Goal: Task Accomplishment & Management: Use online tool/utility

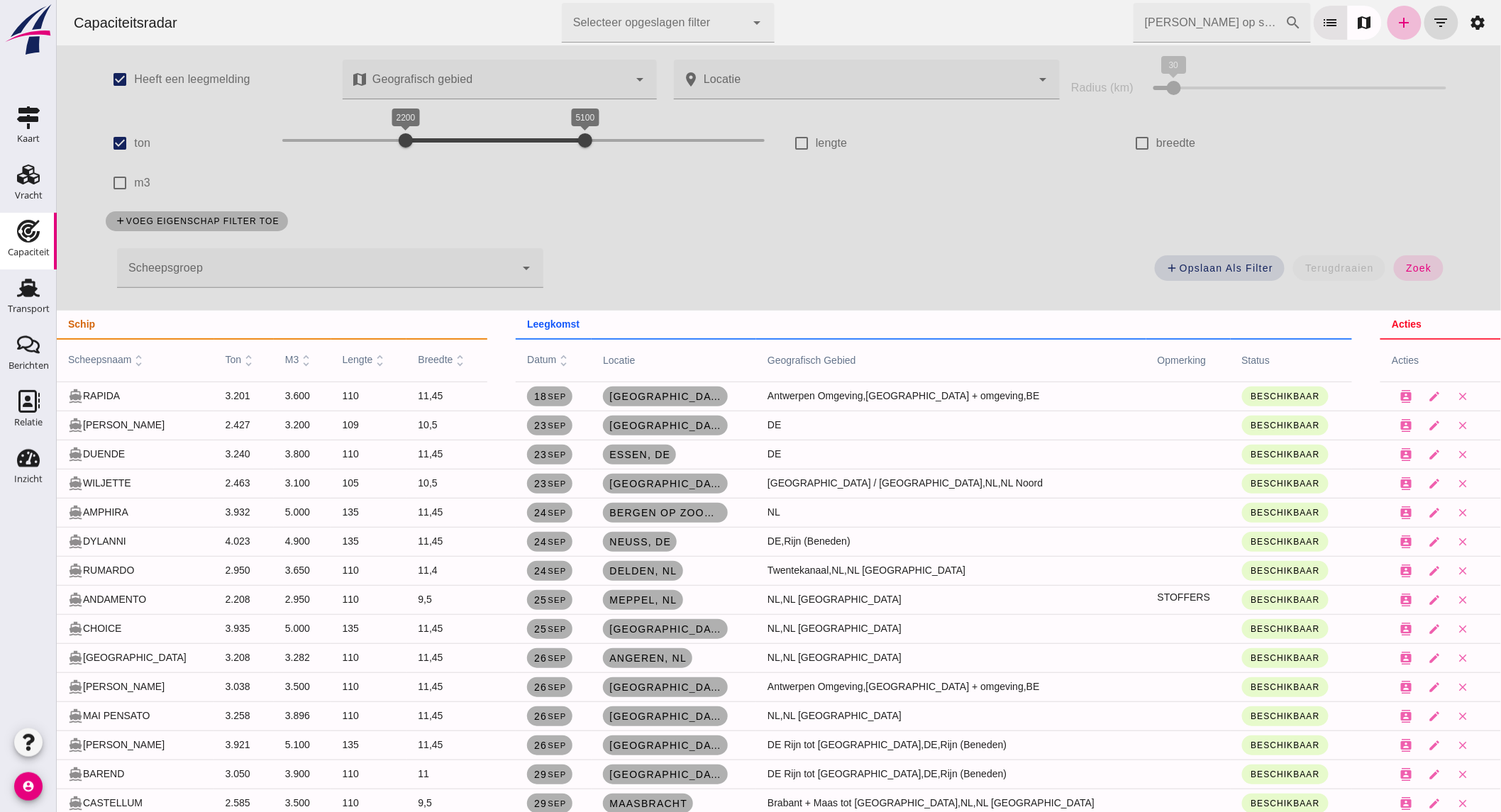
click at [1174, 34] on input "[PERSON_NAME] op scheepsnaam" at bounding box center [1208, 22] width 152 height 40
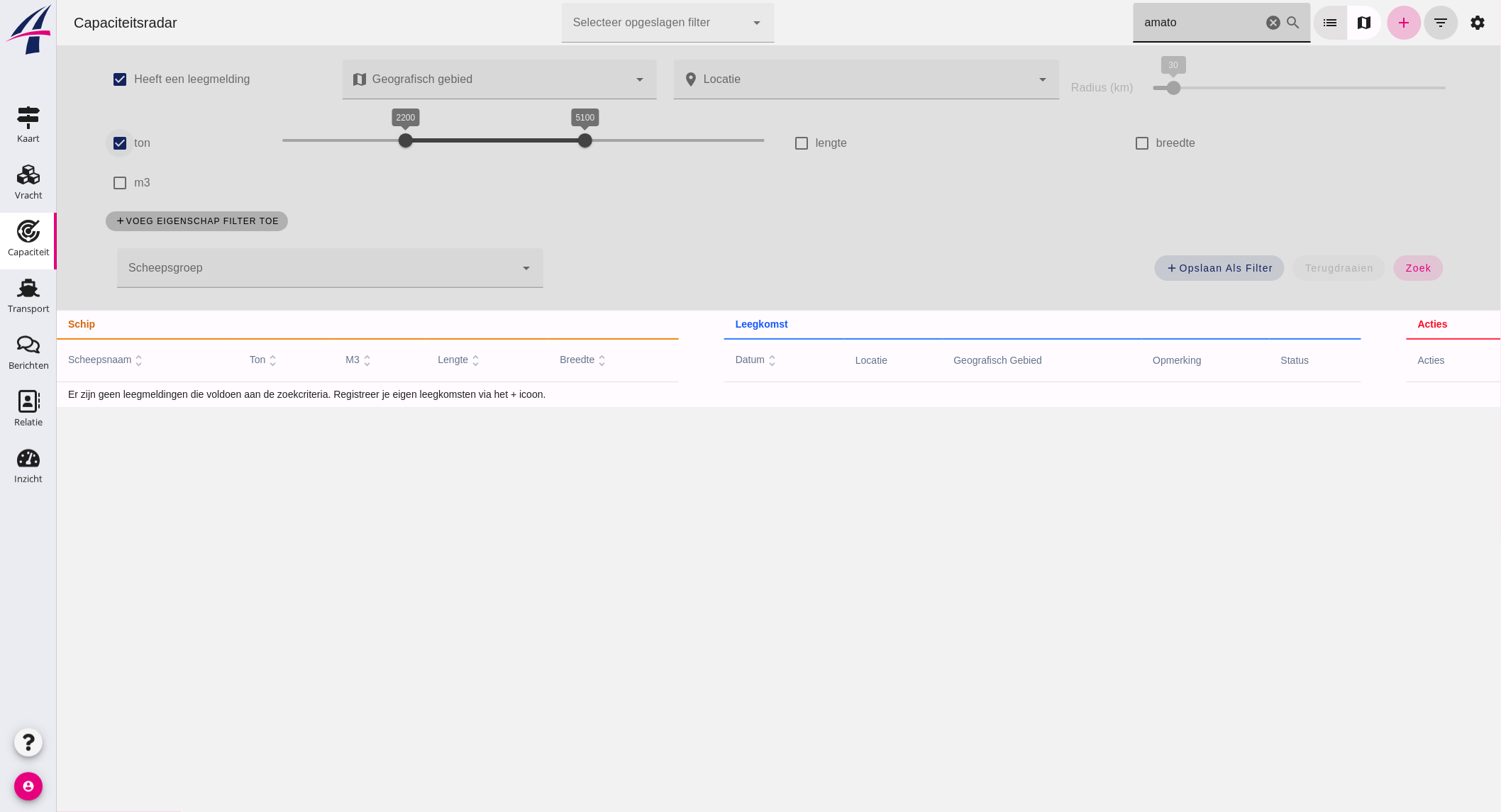
type input "amato"
click at [111, 147] on input "ton" at bounding box center [119, 143] width 28 height 28
checkbox input "false"
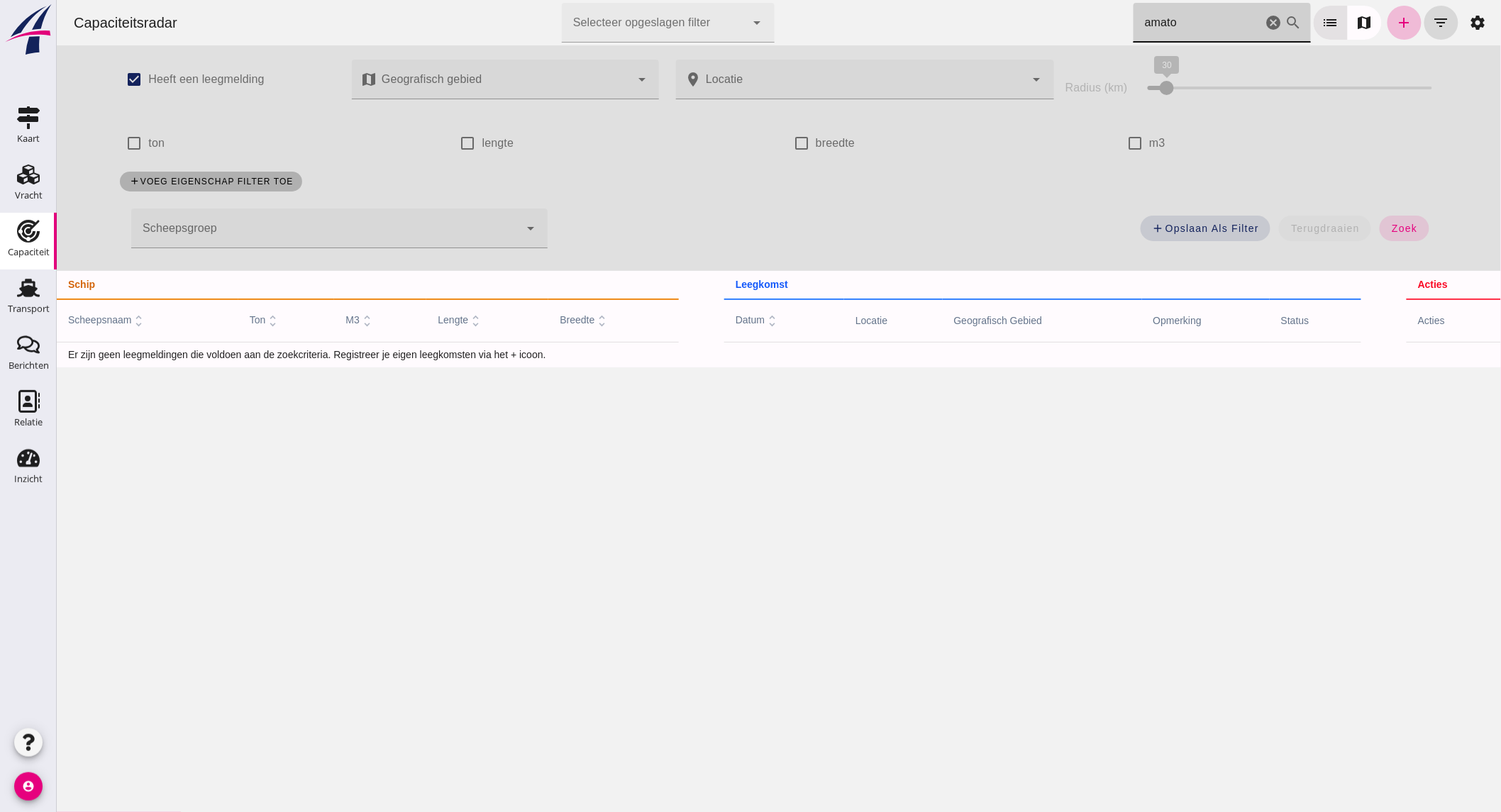
click at [1210, 8] on input "amato" at bounding box center [1198, 22] width 129 height 40
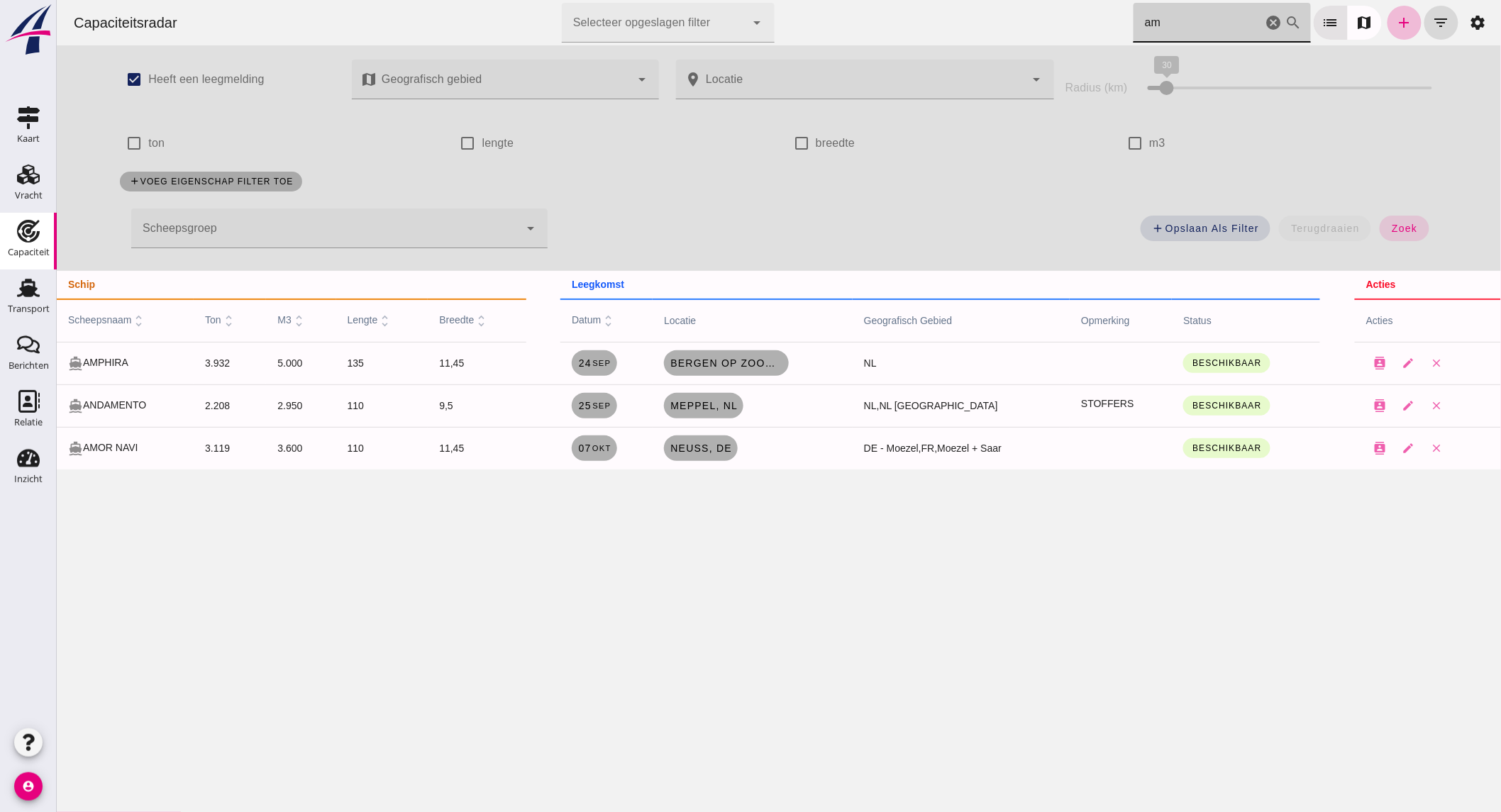
type input "am"
click at [32, 298] on icon "Transport" at bounding box center [28, 288] width 22 height 22
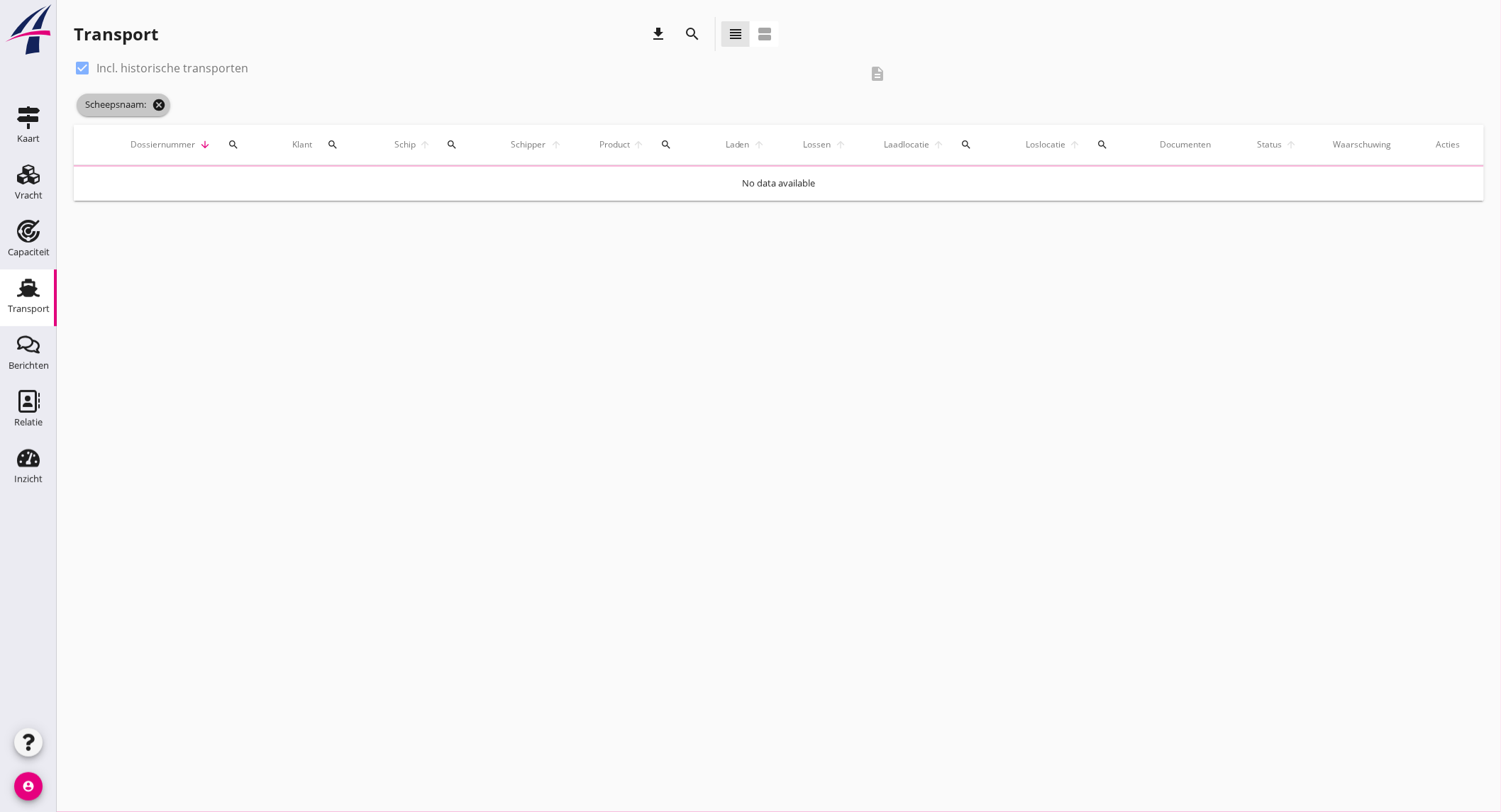
click at [156, 104] on icon "cancel" at bounding box center [158, 104] width 14 height 14
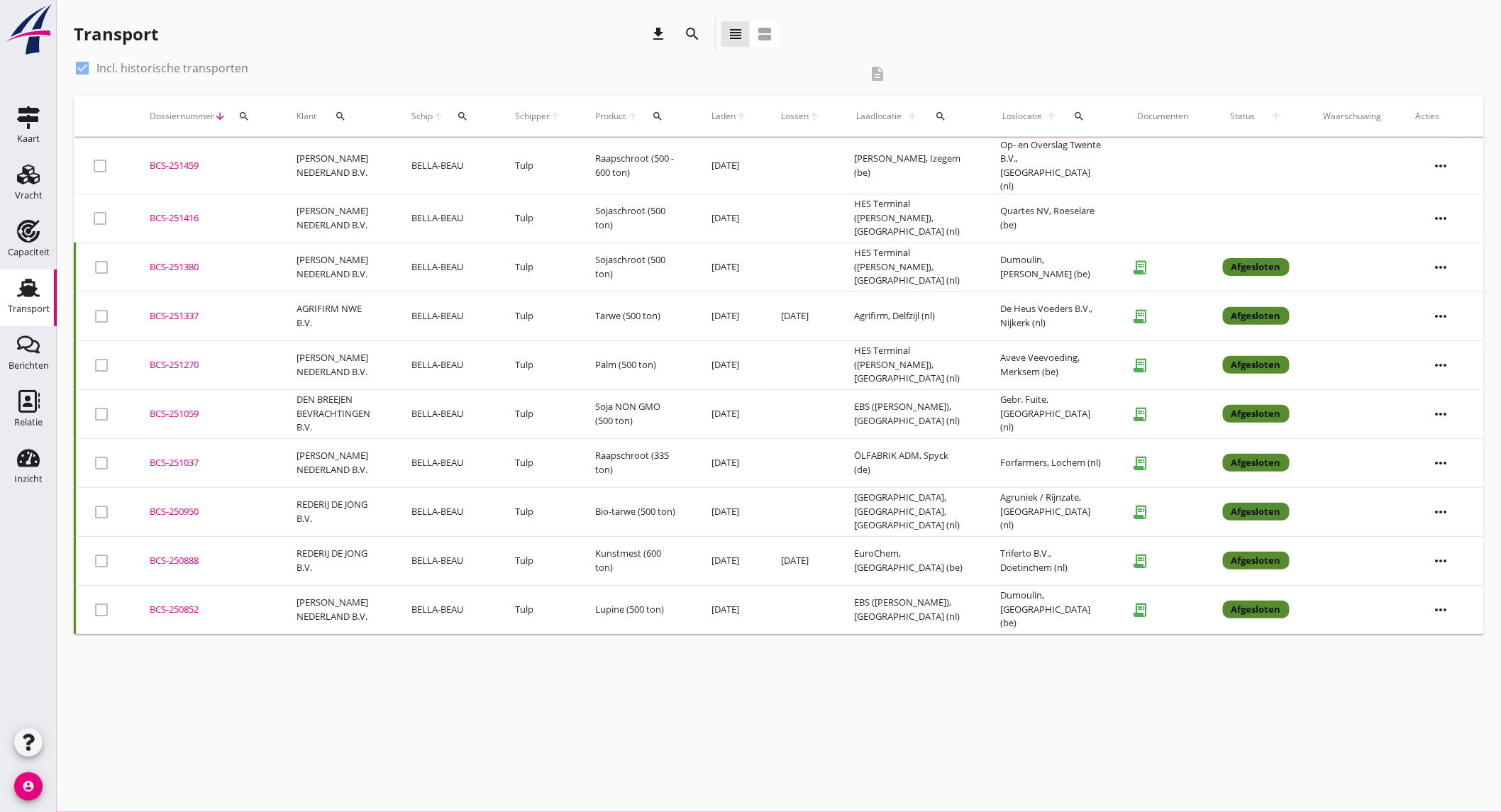
click at [695, 31] on icon "search" at bounding box center [692, 34] width 17 height 17
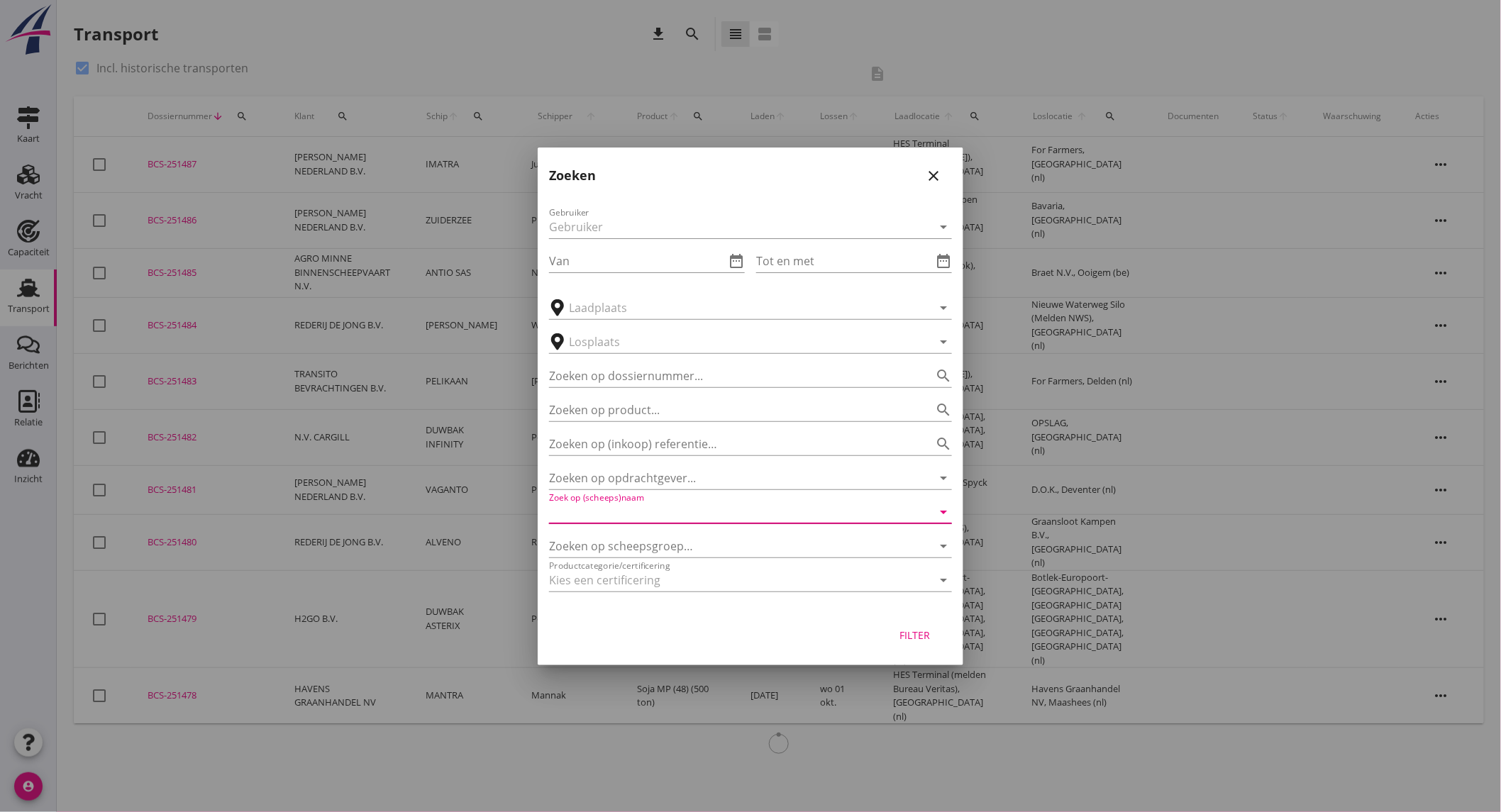
click at [662, 505] on input "Zoek op (scheeps)naam" at bounding box center [731, 511] width 363 height 22
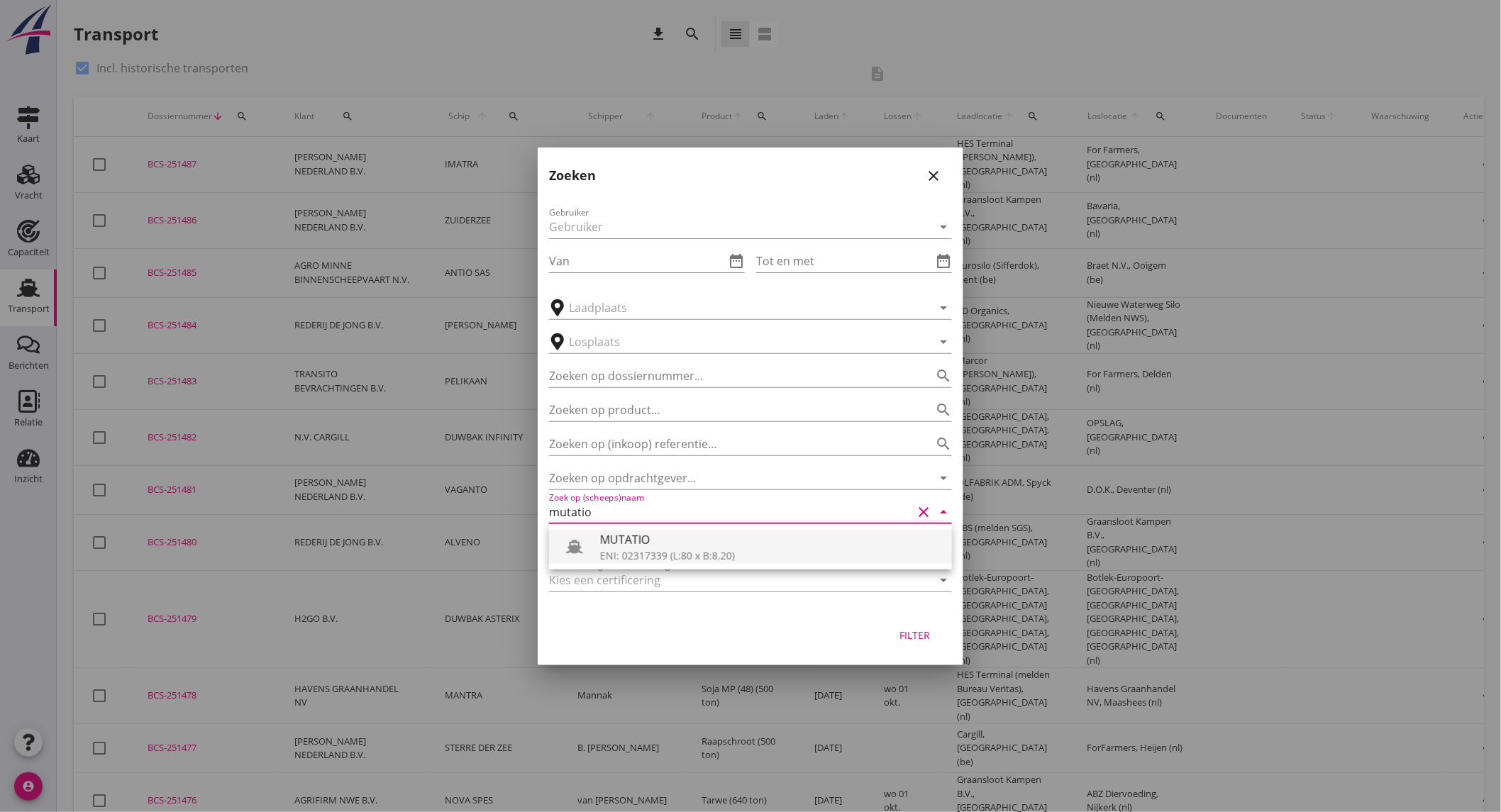
click at [649, 541] on div "MUTATIO" at bounding box center [770, 539] width 341 height 17
type input "MUTATIO"
click at [651, 482] on input "Zoeken op opdrachtgever..." at bounding box center [731, 477] width 363 height 22
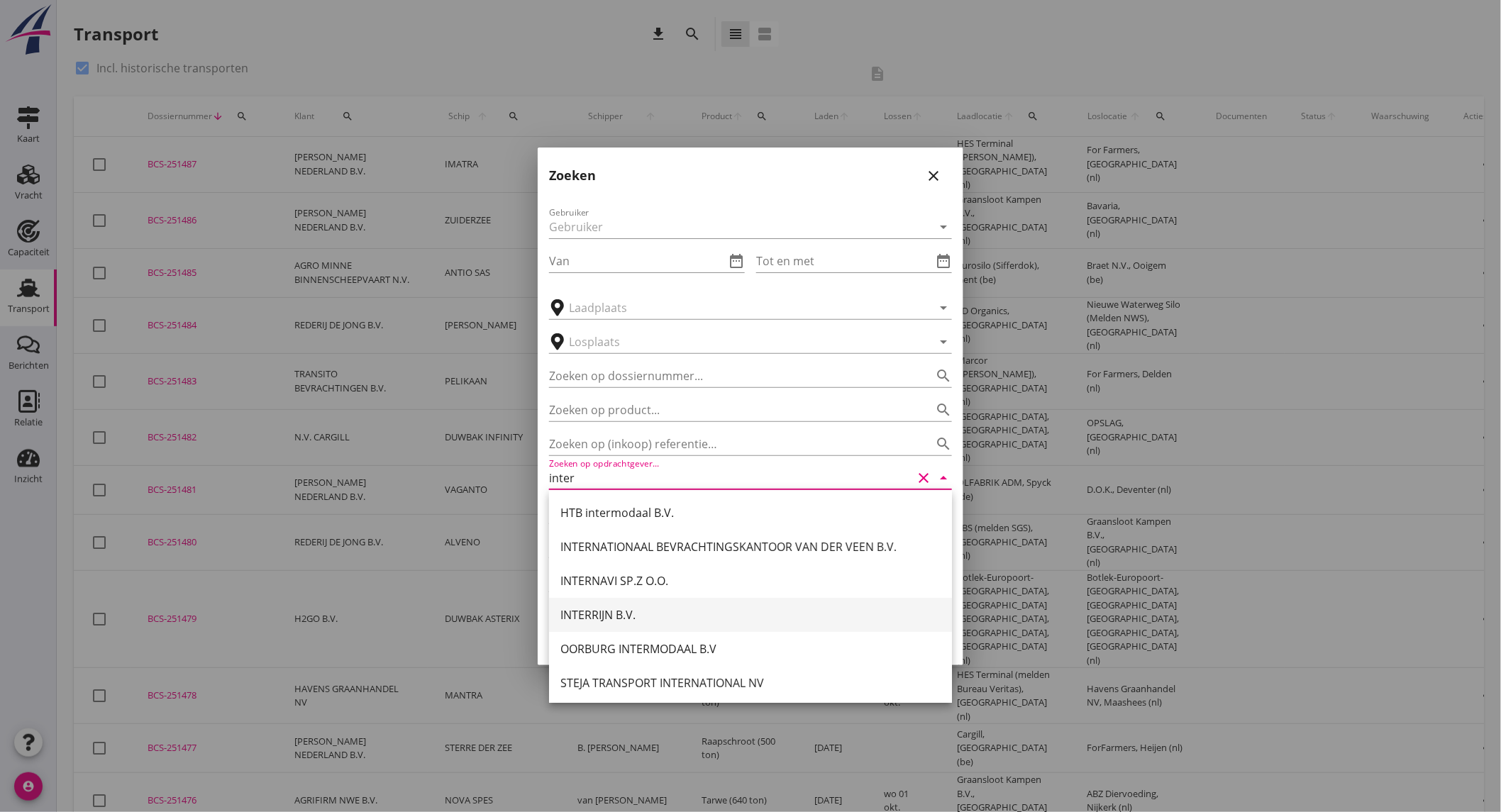
click at [618, 602] on div "INTERRIJN B.V." at bounding box center [750, 615] width 380 height 34
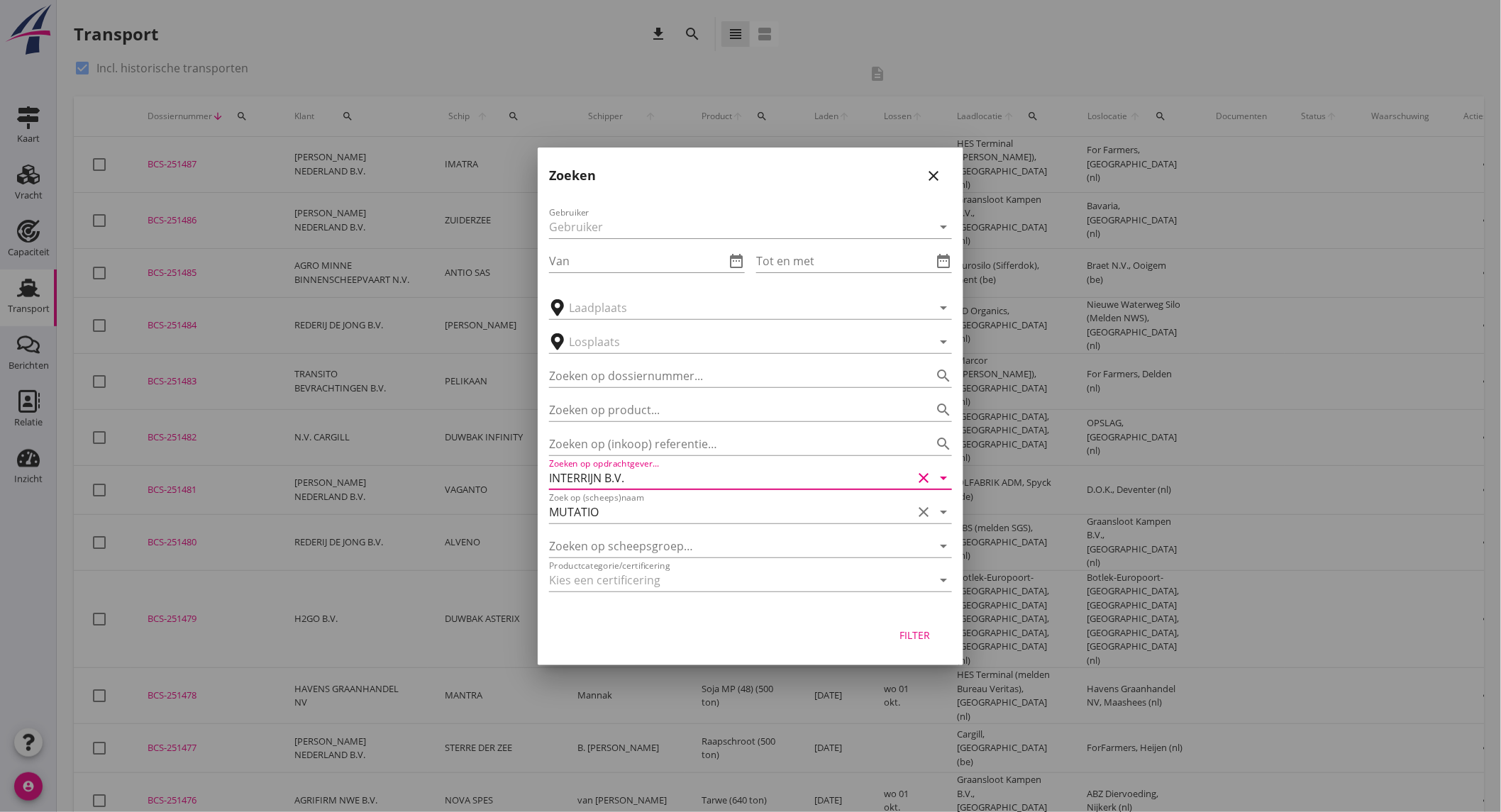
type input "INTERRIJN B.V."
click at [904, 628] on div "Filter" at bounding box center [915, 636] width 40 height 15
type input "MUTATIO"
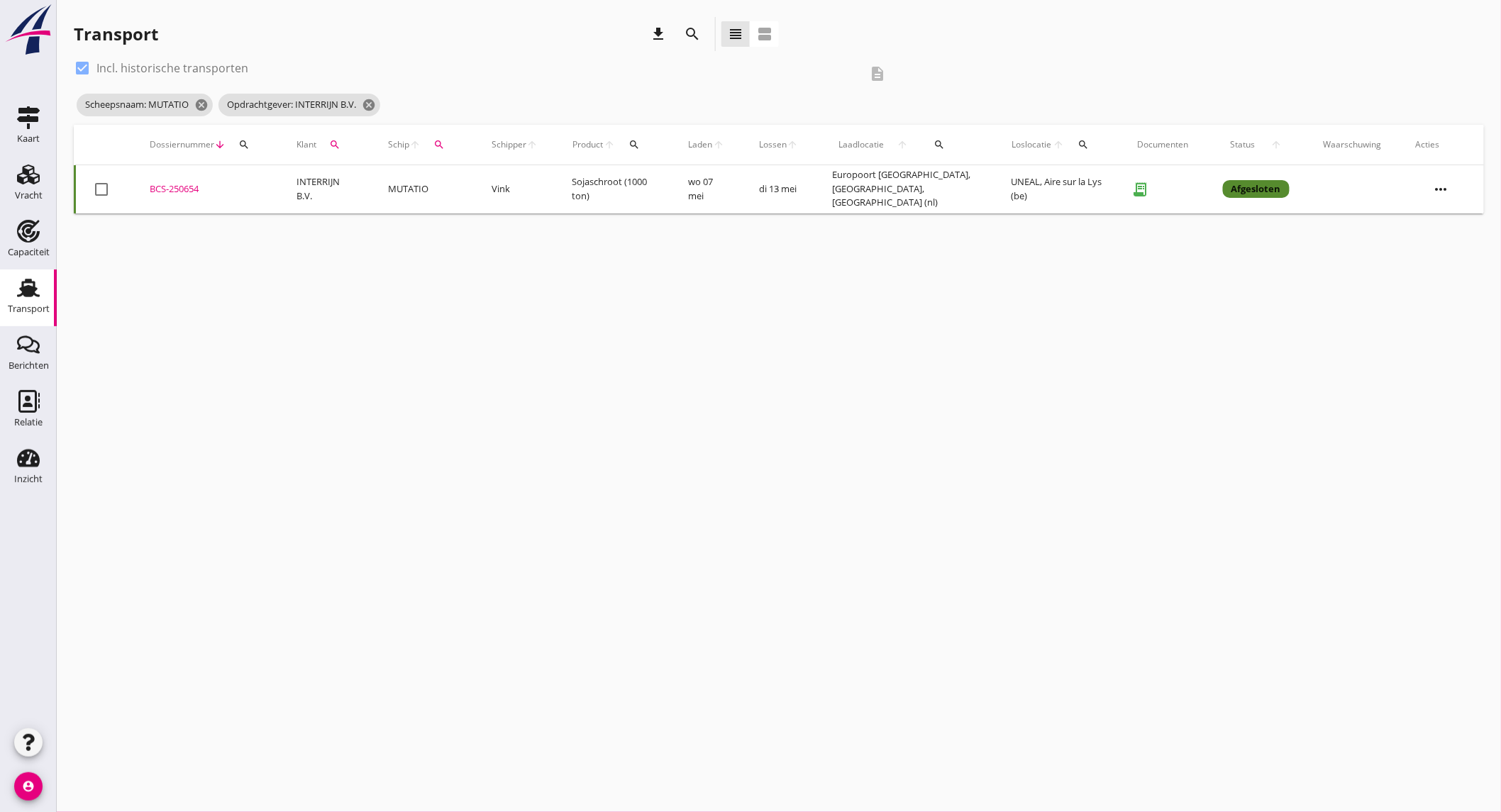
click at [535, 196] on td "Vink" at bounding box center [515, 189] width 80 height 48
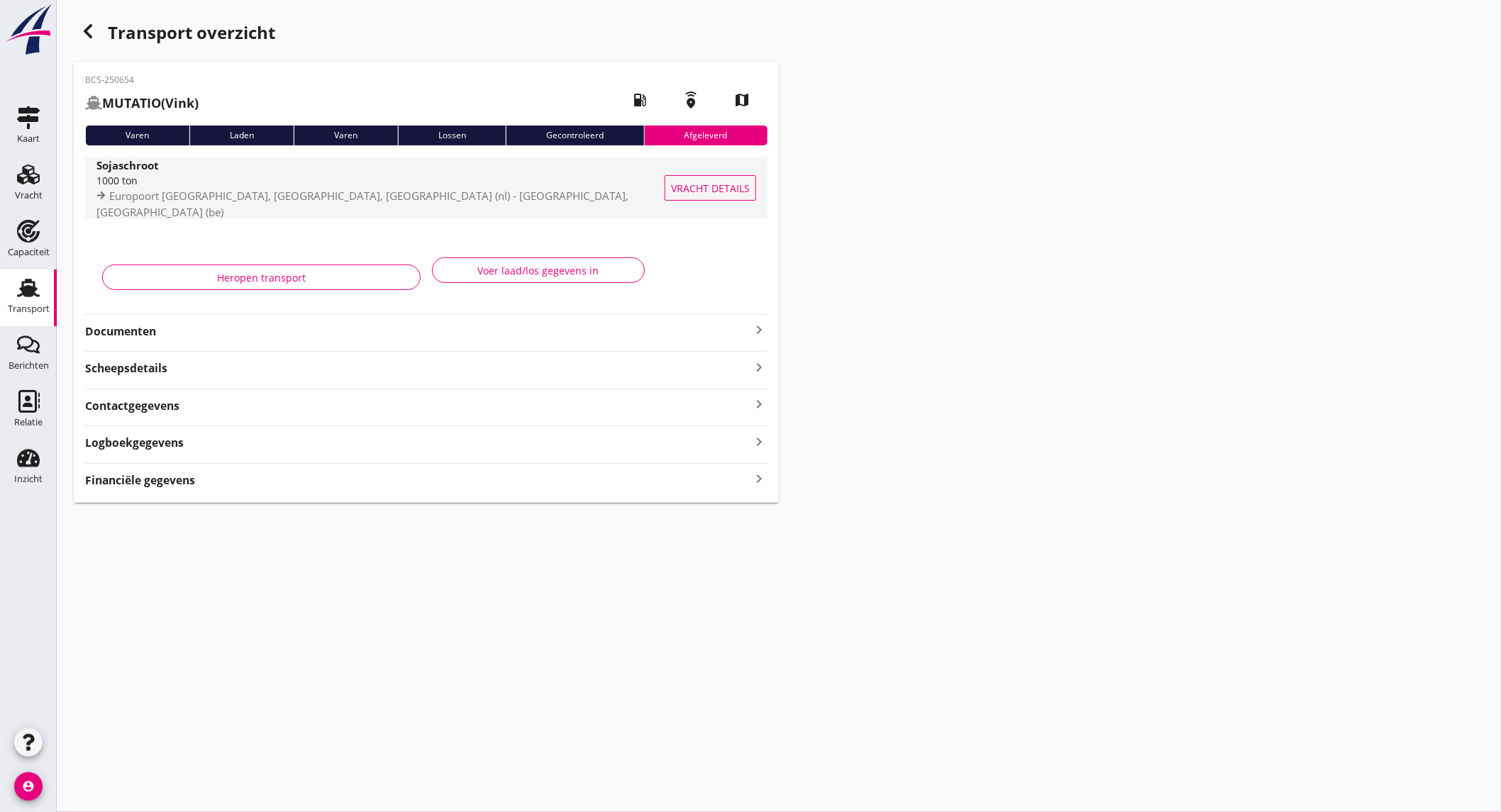
click at [169, 197] on span "Europoort [GEOGRAPHIC_DATA], [GEOGRAPHIC_DATA], [GEOGRAPHIC_DATA] (nl) - [GEOGR…" at bounding box center [362, 204] width 532 height 31
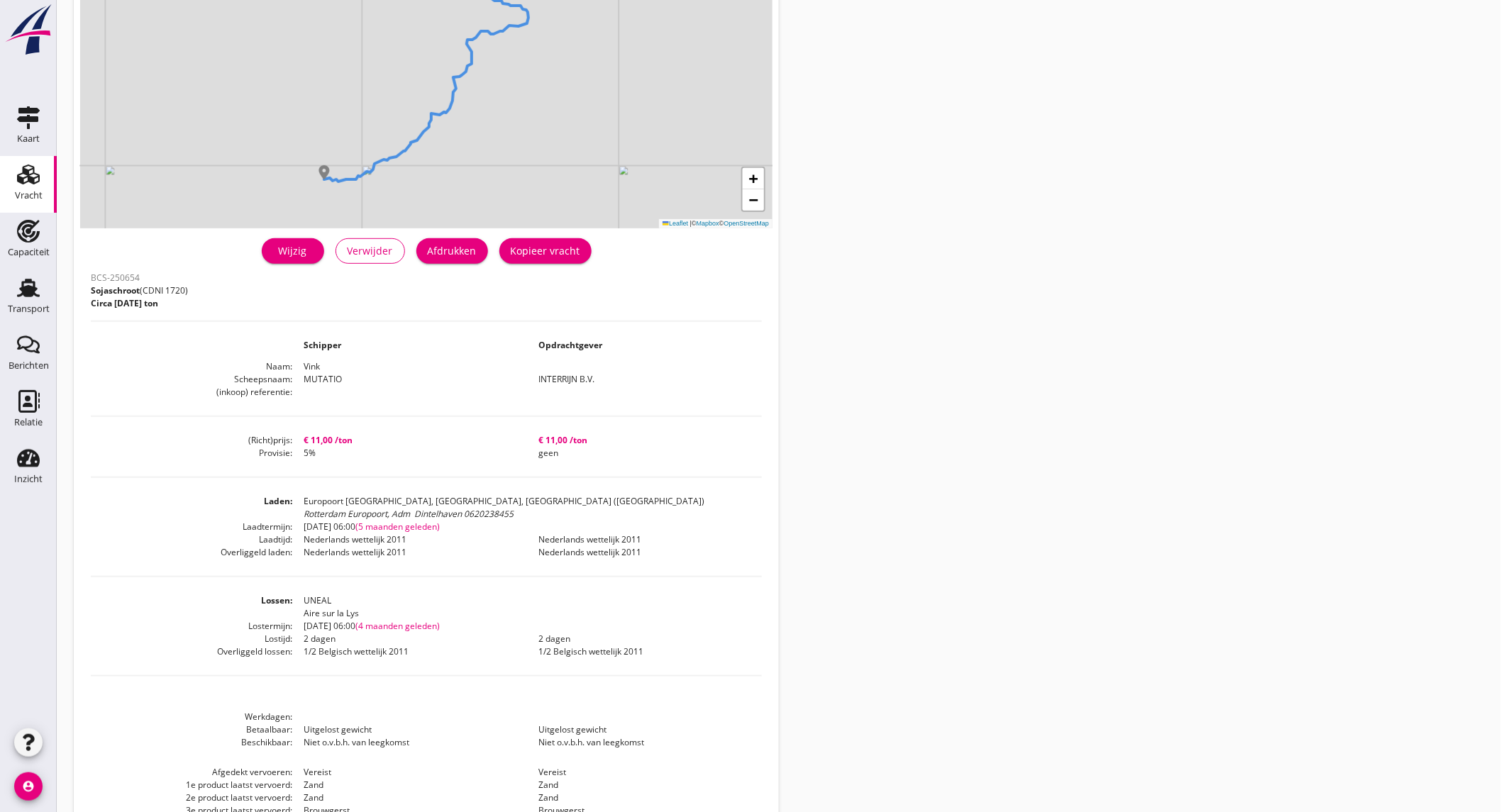
scroll to position [225, 0]
